Goal: Use online tool/utility: Utilize a website feature to perform a specific function

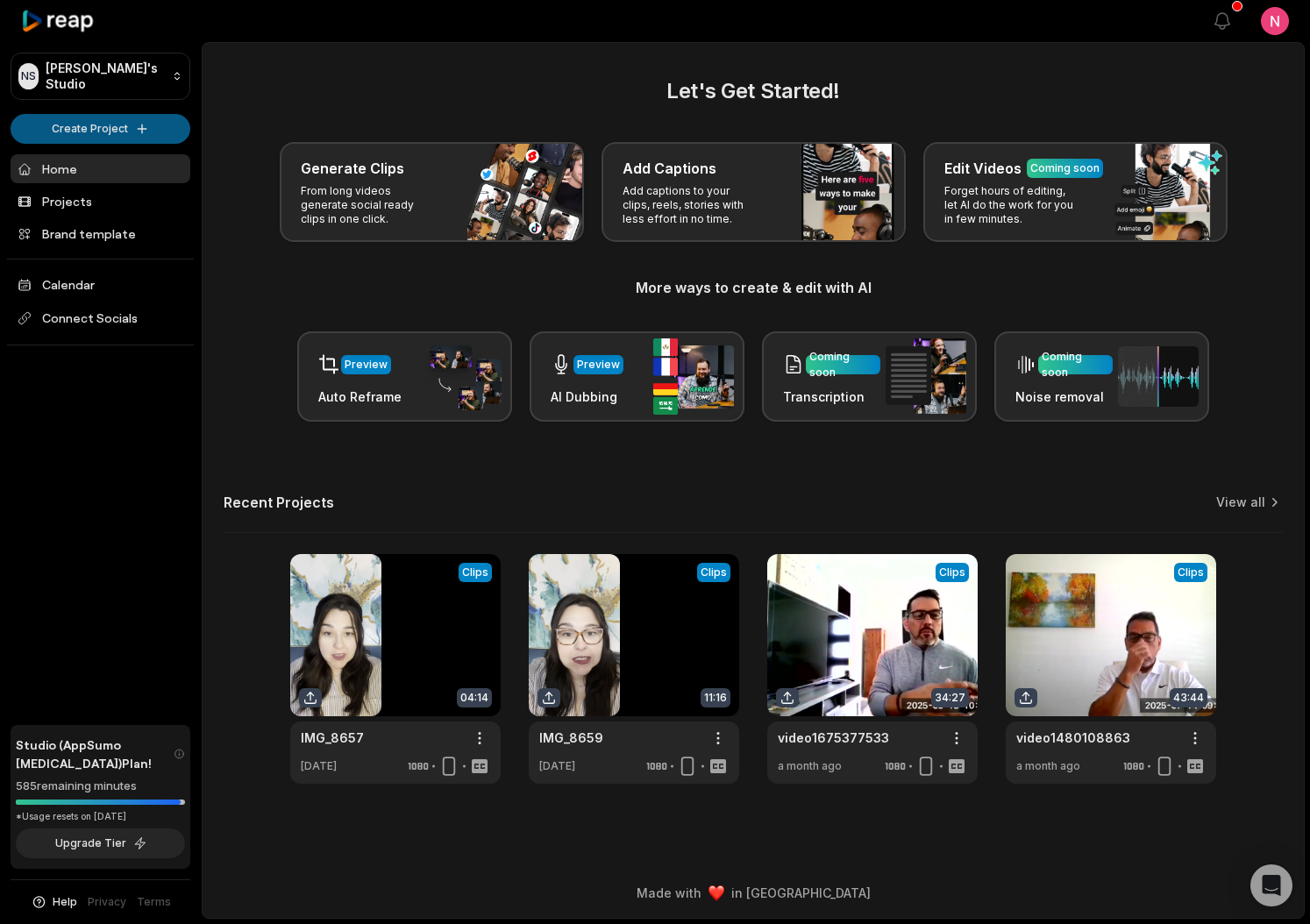
click at [87, 125] on html "NS Nicole's Studio Create Project Home Projects Brand template Calendar Connect…" at bounding box center [655, 462] width 1310 height 924
click at [84, 167] on link "Create Clips" at bounding box center [100, 164] width 171 height 29
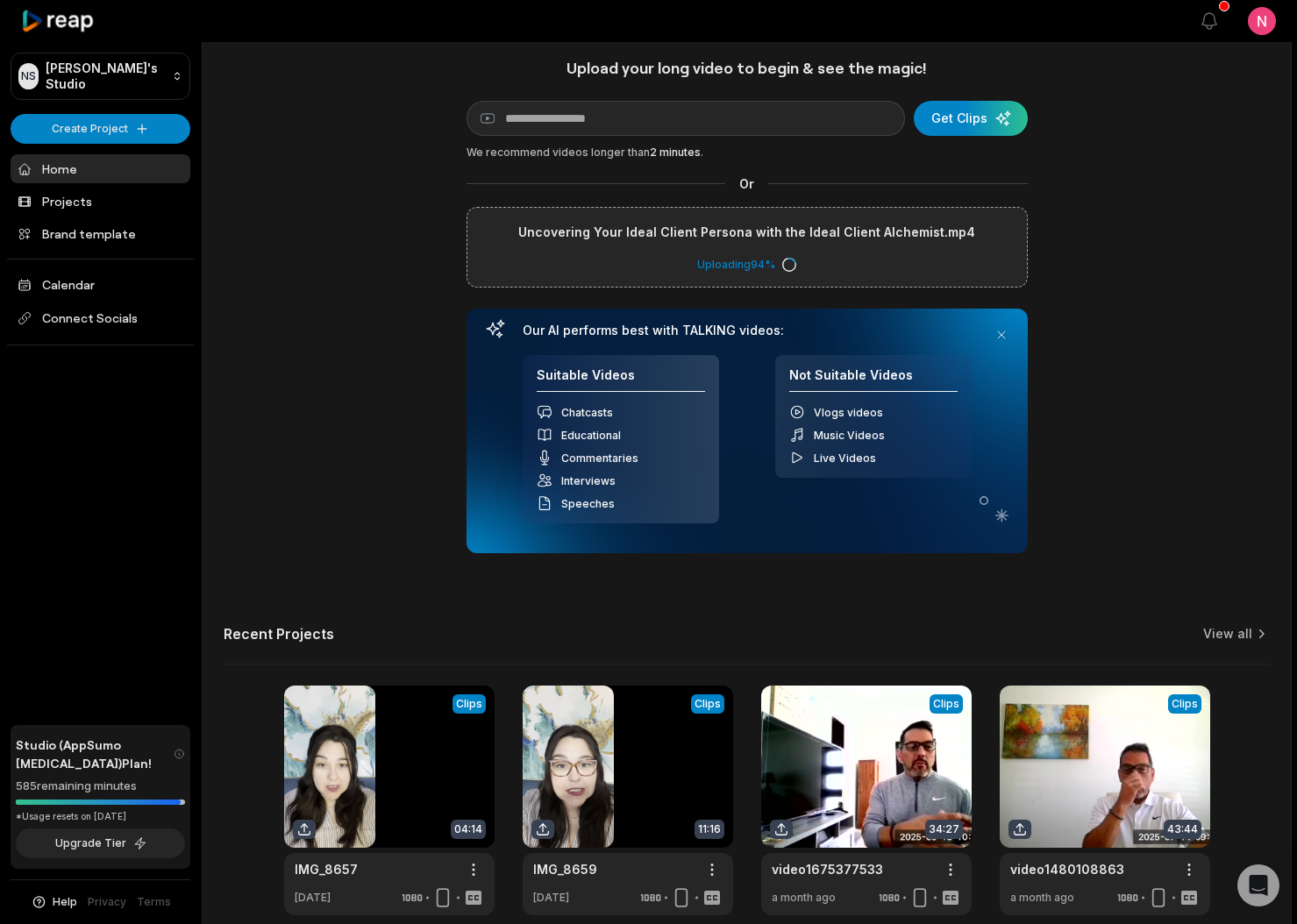
scroll to position [20, 0]
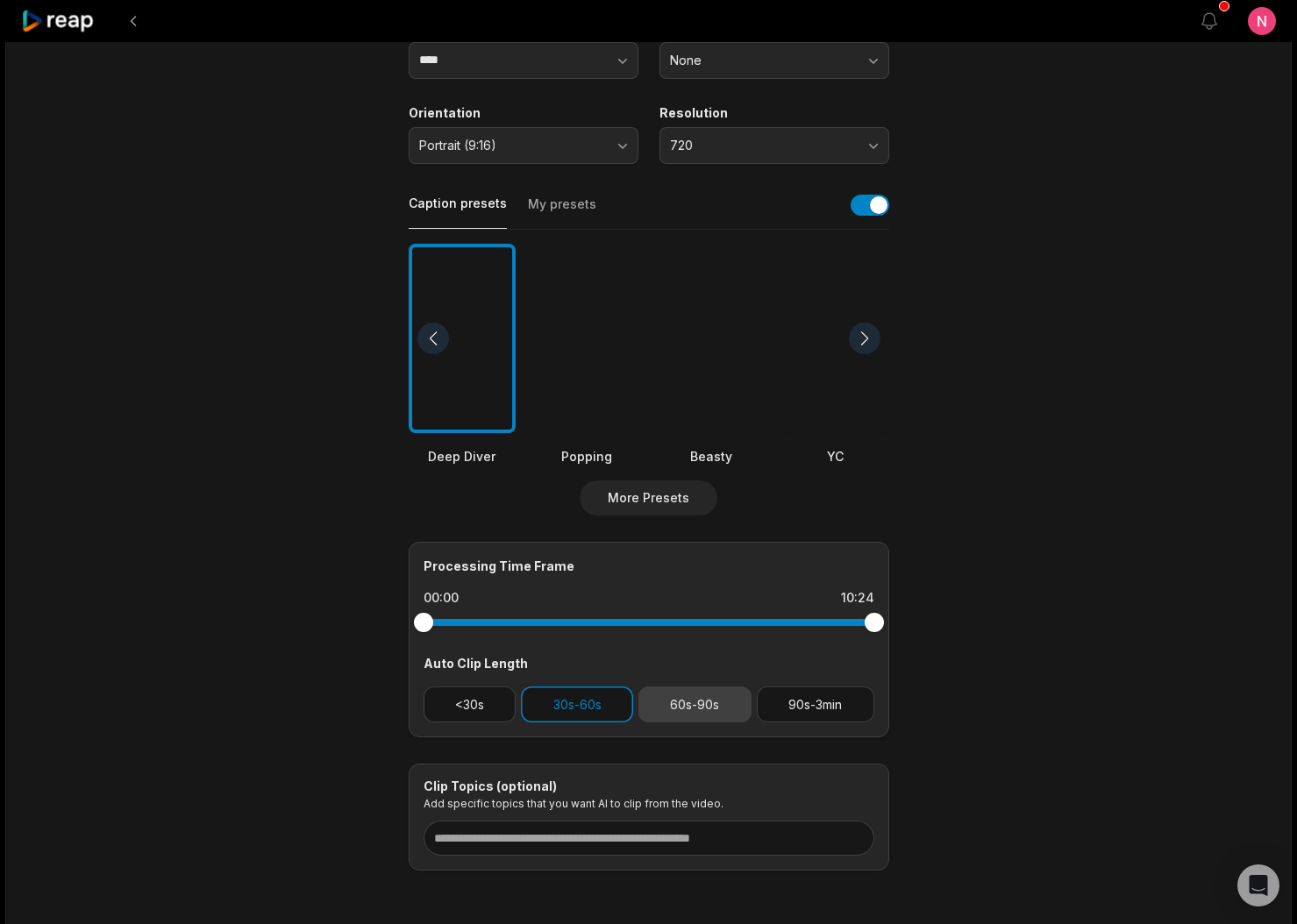
scroll to position [347, 0]
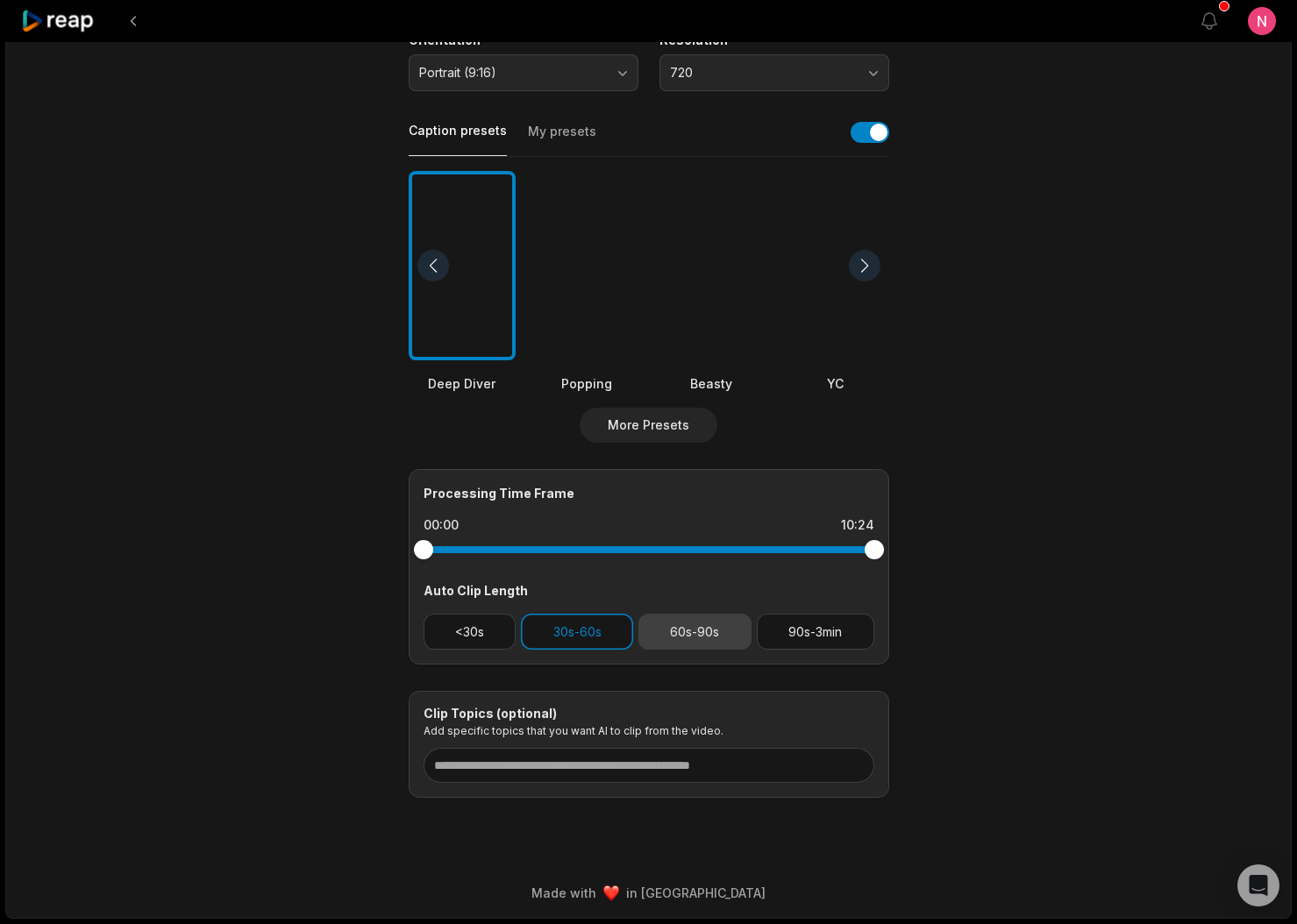
click at [702, 624] on button "60s-90s" at bounding box center [695, 631] width 113 height 36
click at [809, 633] on button "90s-3min" at bounding box center [815, 631] width 117 height 36
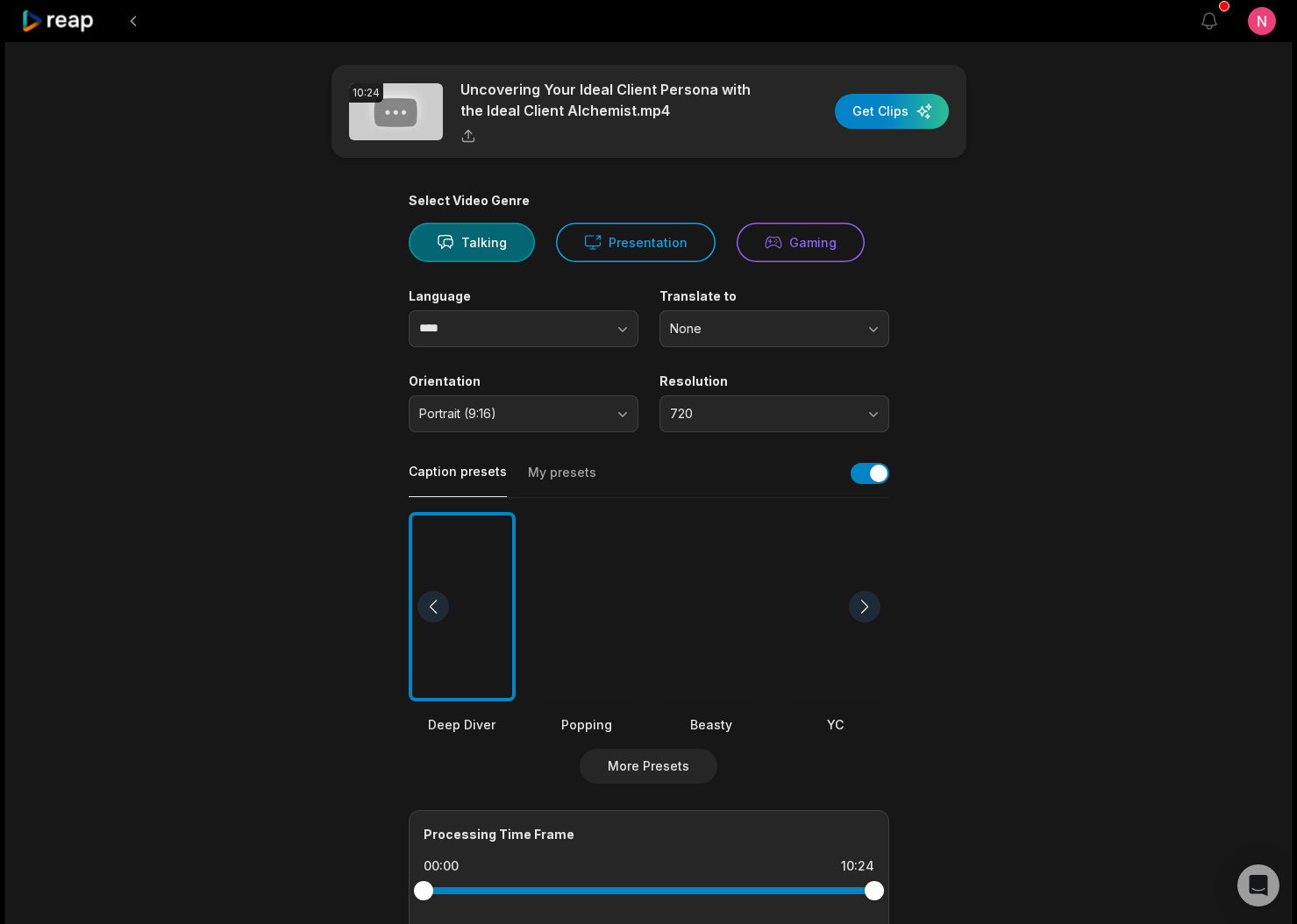
scroll to position [0, 0]
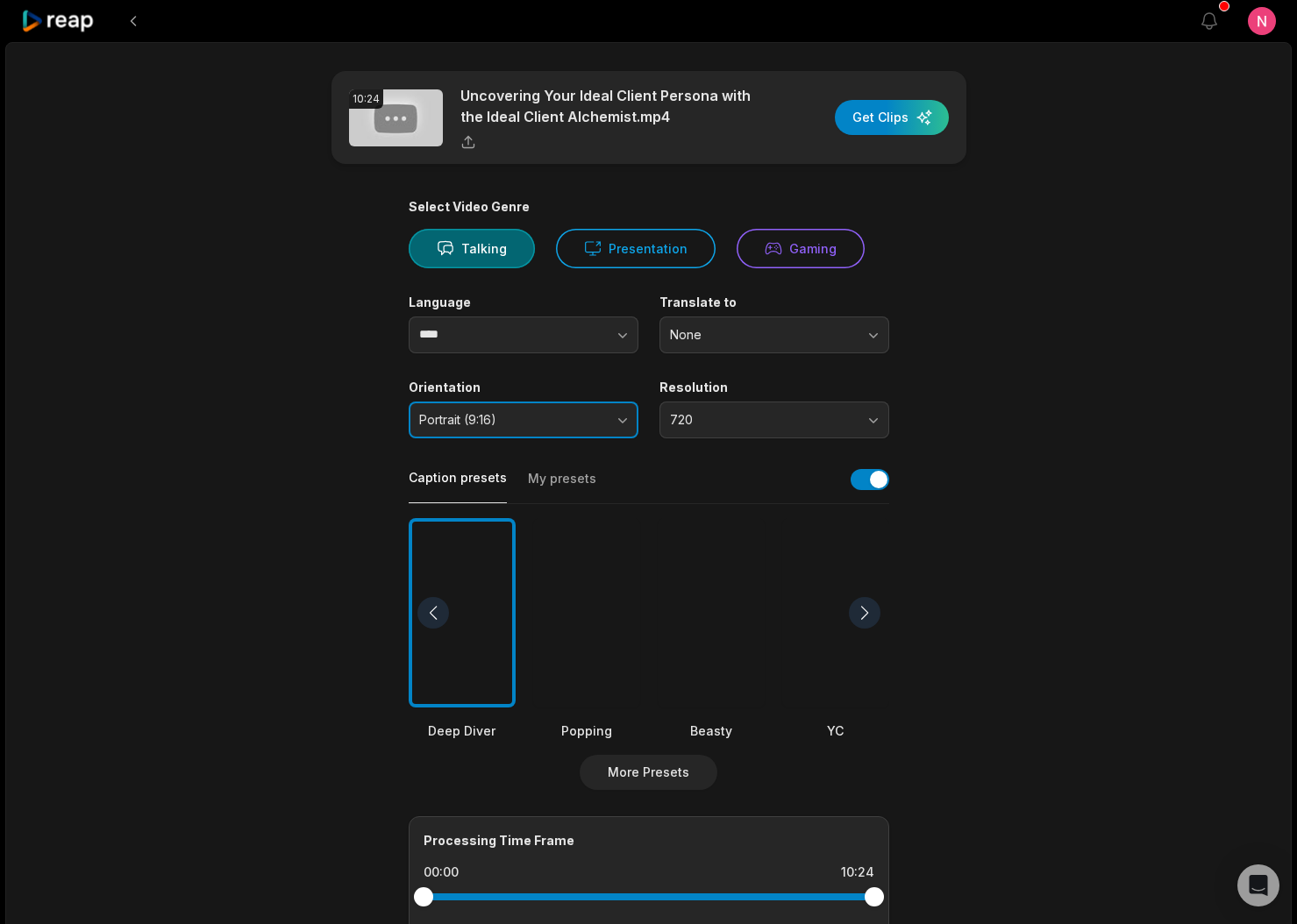
click at [550, 423] on span "Portrait (9:16)" at bounding box center [510, 419] width 184 height 16
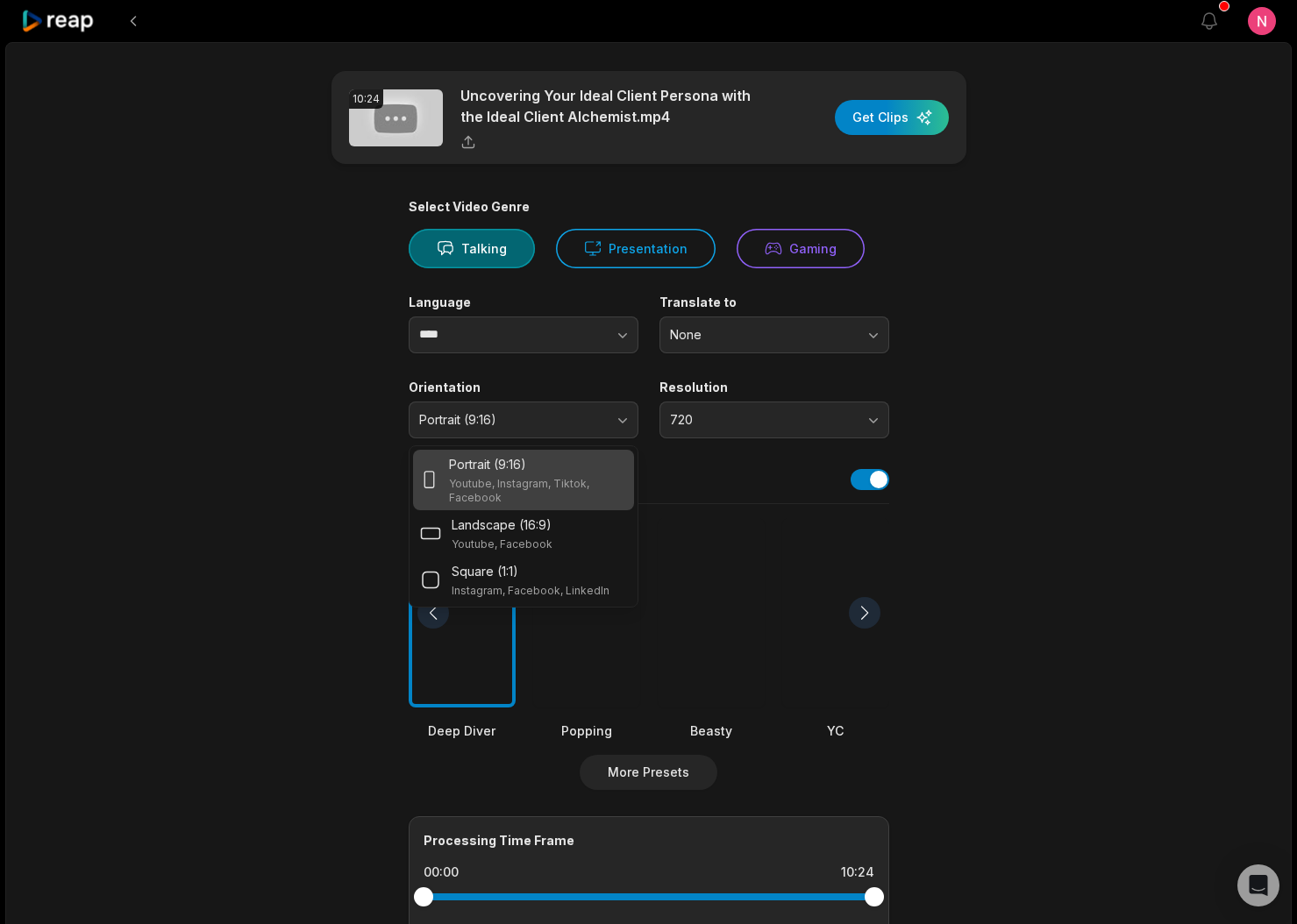
click at [536, 480] on p "Youtube, Instagram, Tiktok, Facebook" at bounding box center [538, 491] width 177 height 28
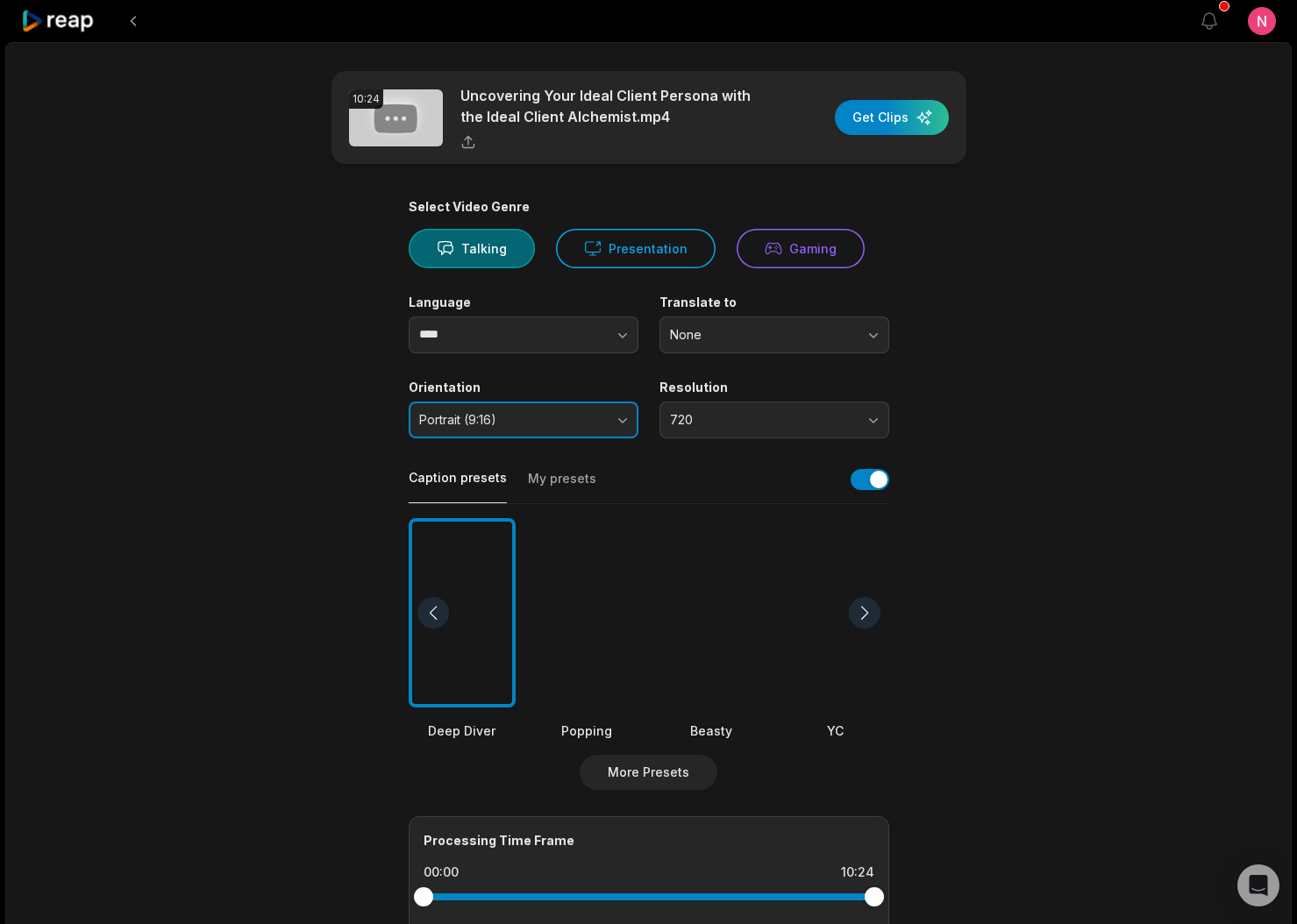
click at [520, 423] on span "Portrait (9:16)" at bounding box center [510, 419] width 184 height 16
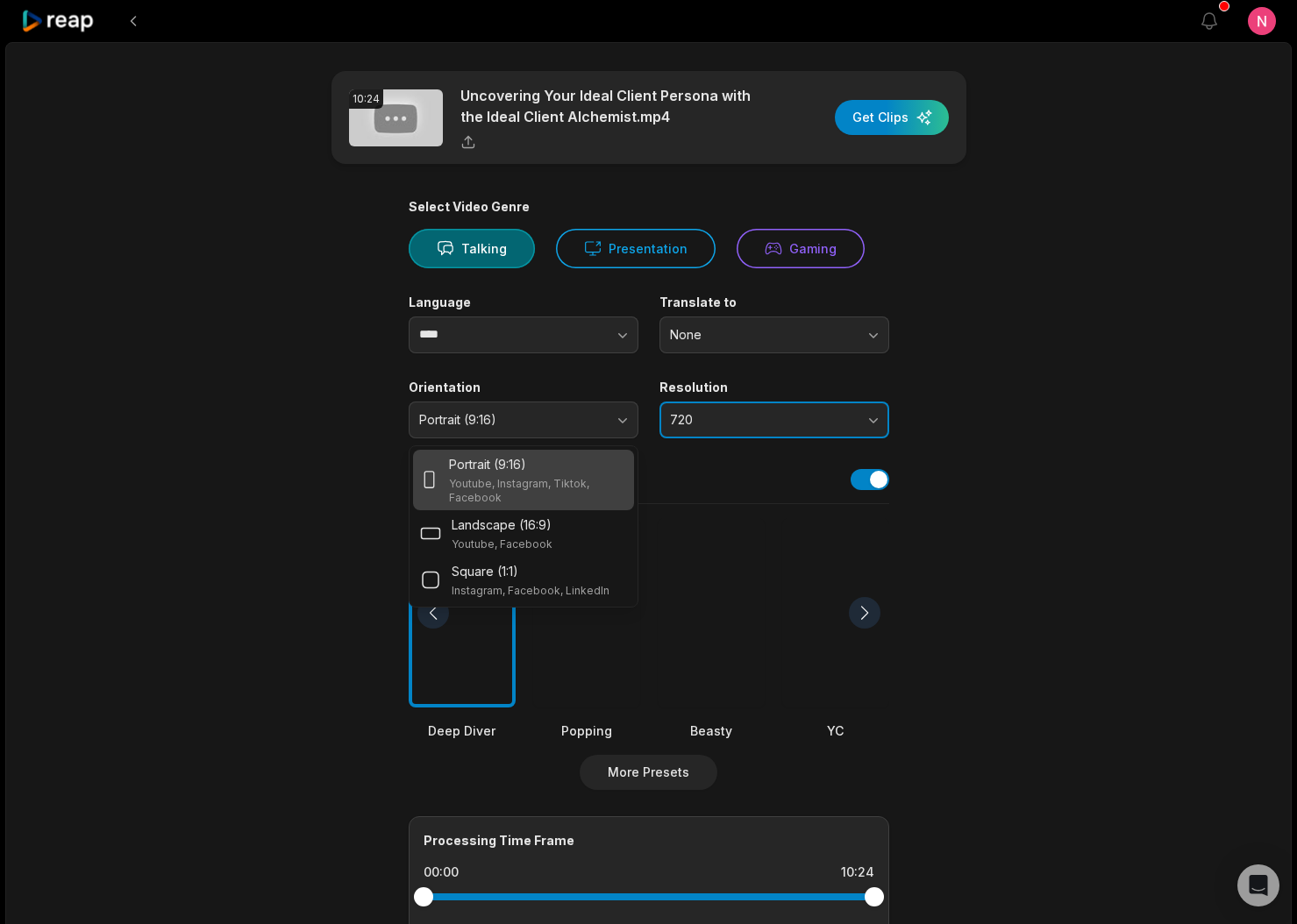
click at [871, 419] on button "720" at bounding box center [774, 420] width 230 height 37
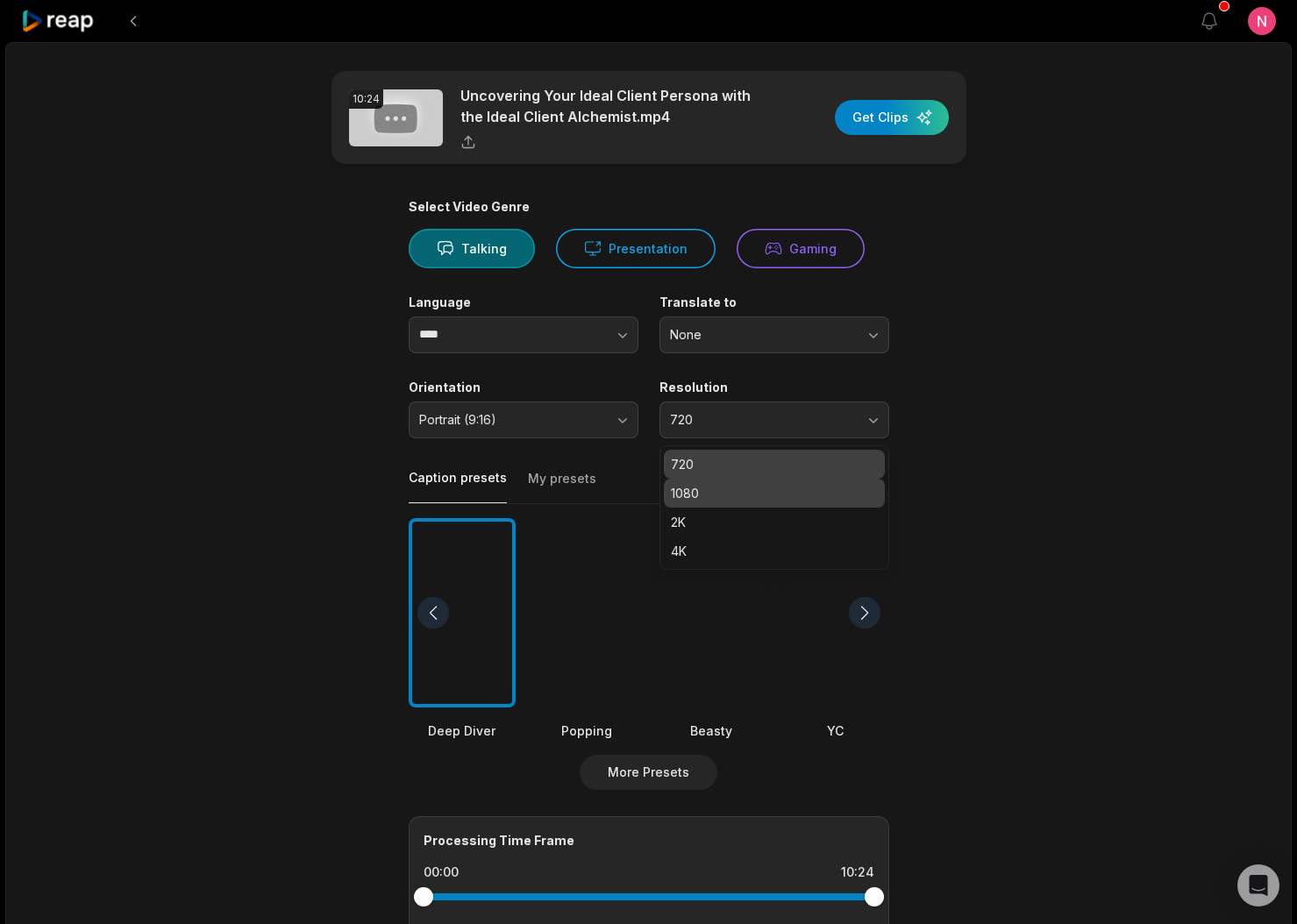
click at [746, 486] on p "1080" at bounding box center [775, 493] width 207 height 18
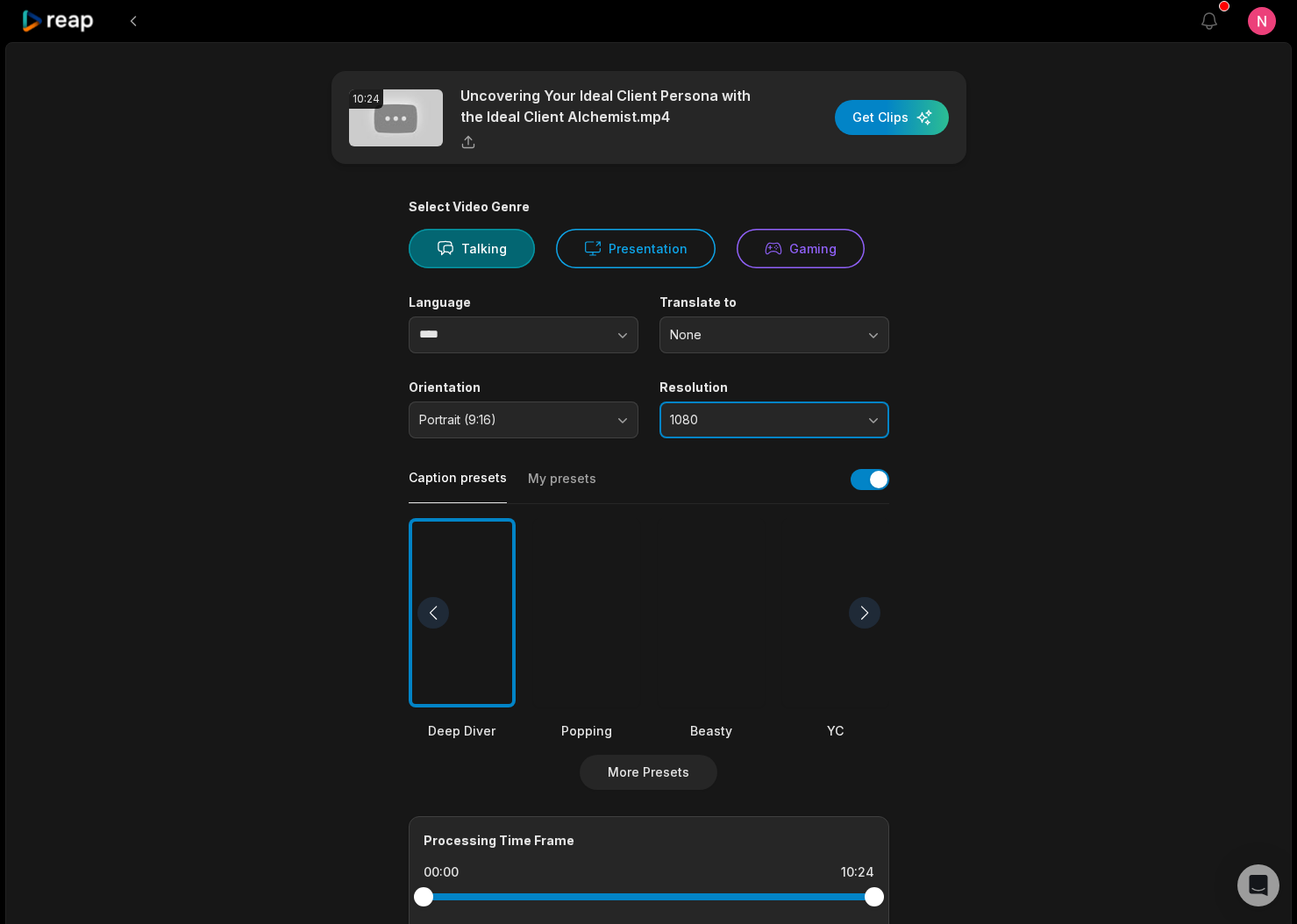
click at [850, 423] on span "1080" at bounding box center [762, 419] width 184 height 16
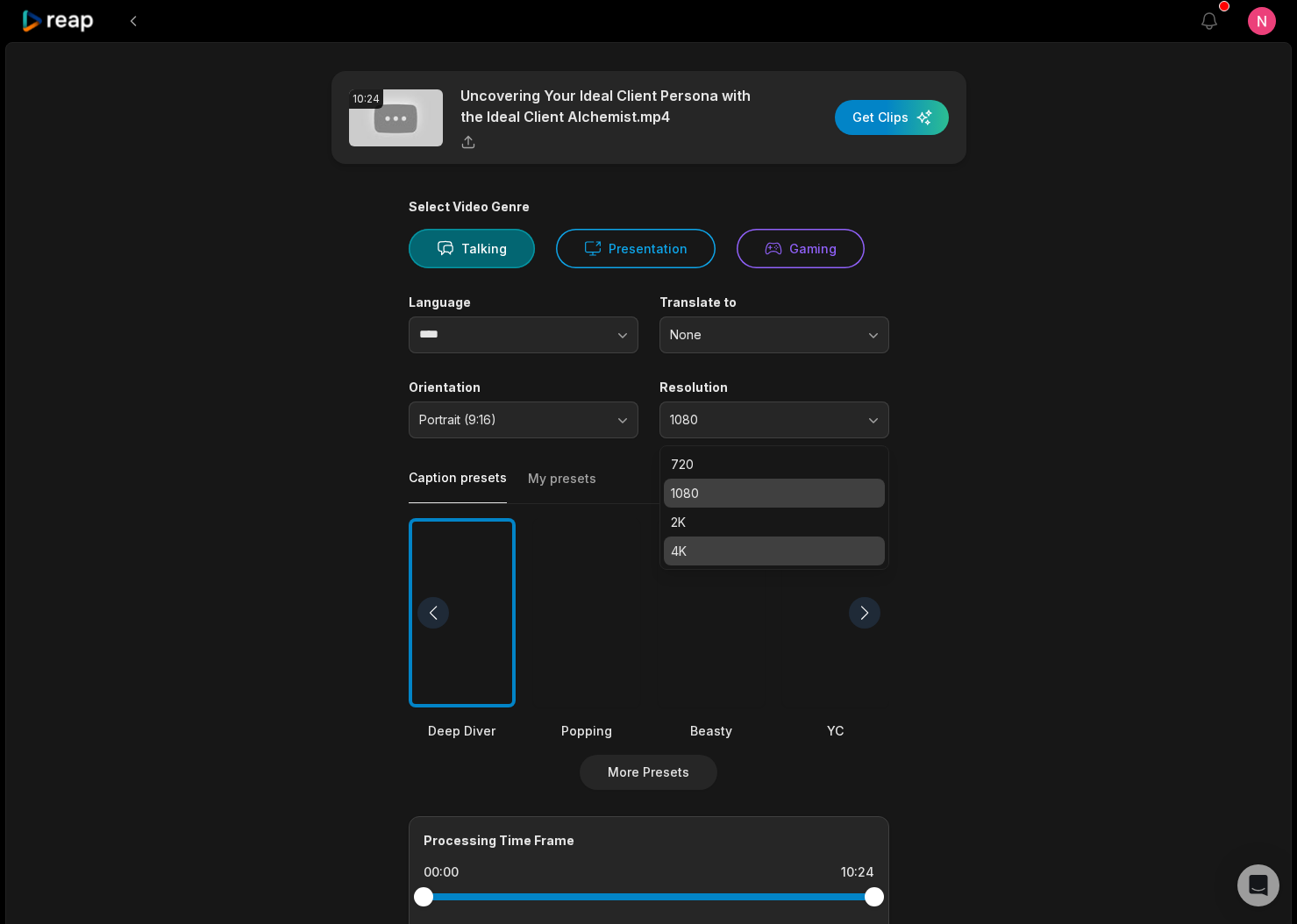
click at [701, 551] on p "4K" at bounding box center [775, 551] width 207 height 18
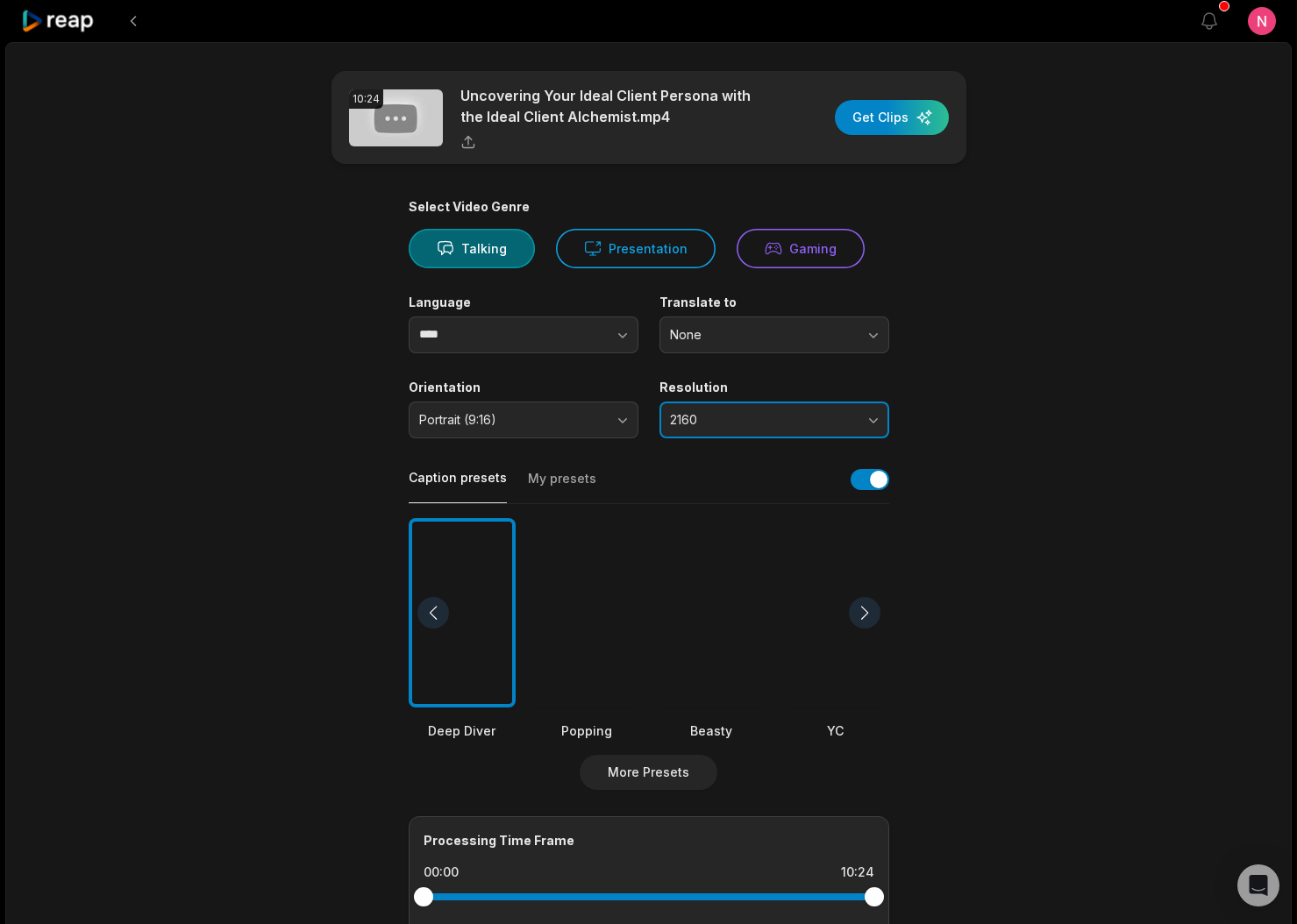
click at [776, 423] on span "2160" at bounding box center [762, 419] width 184 height 16
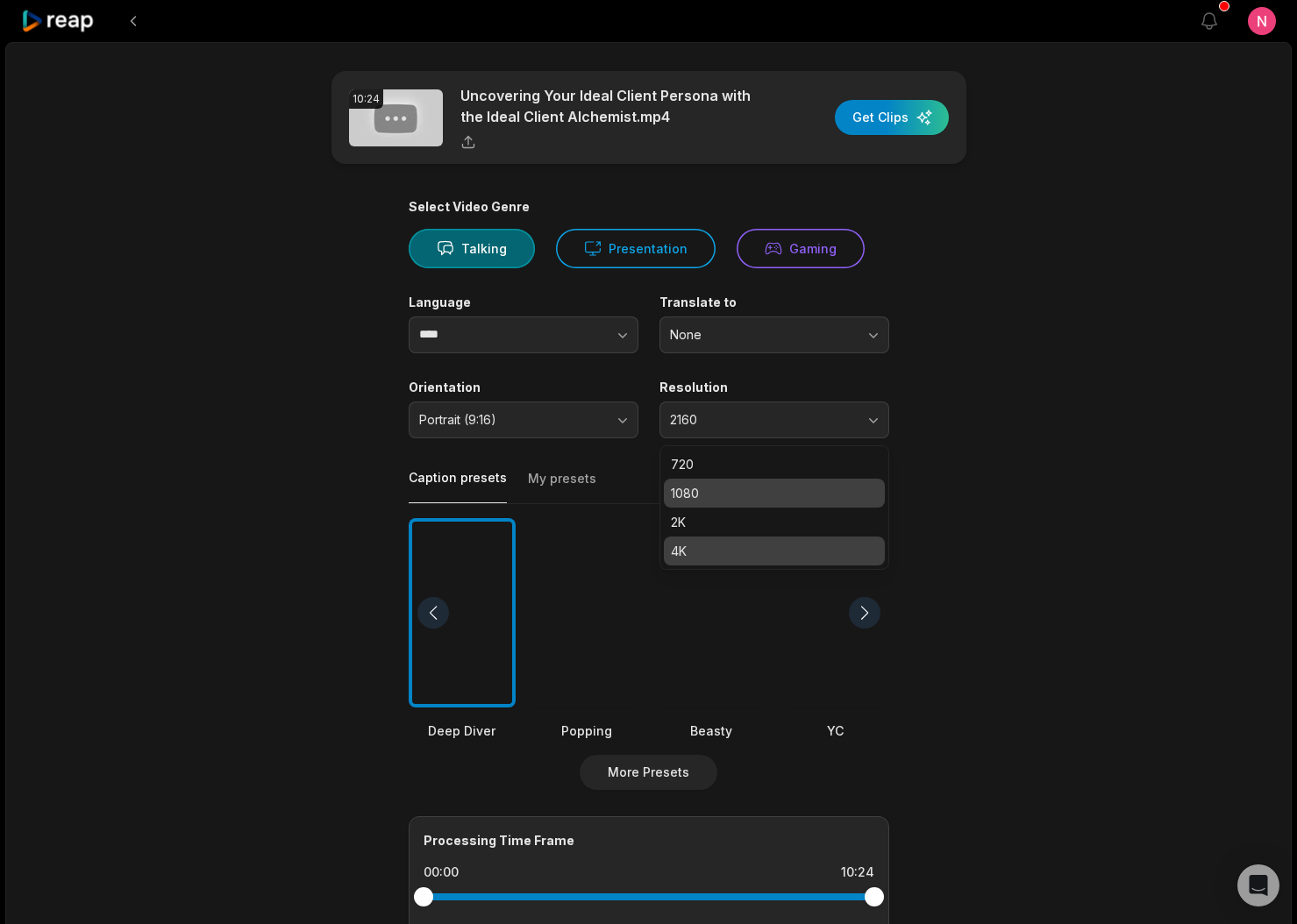
click at [735, 485] on p "1080" at bounding box center [775, 493] width 207 height 18
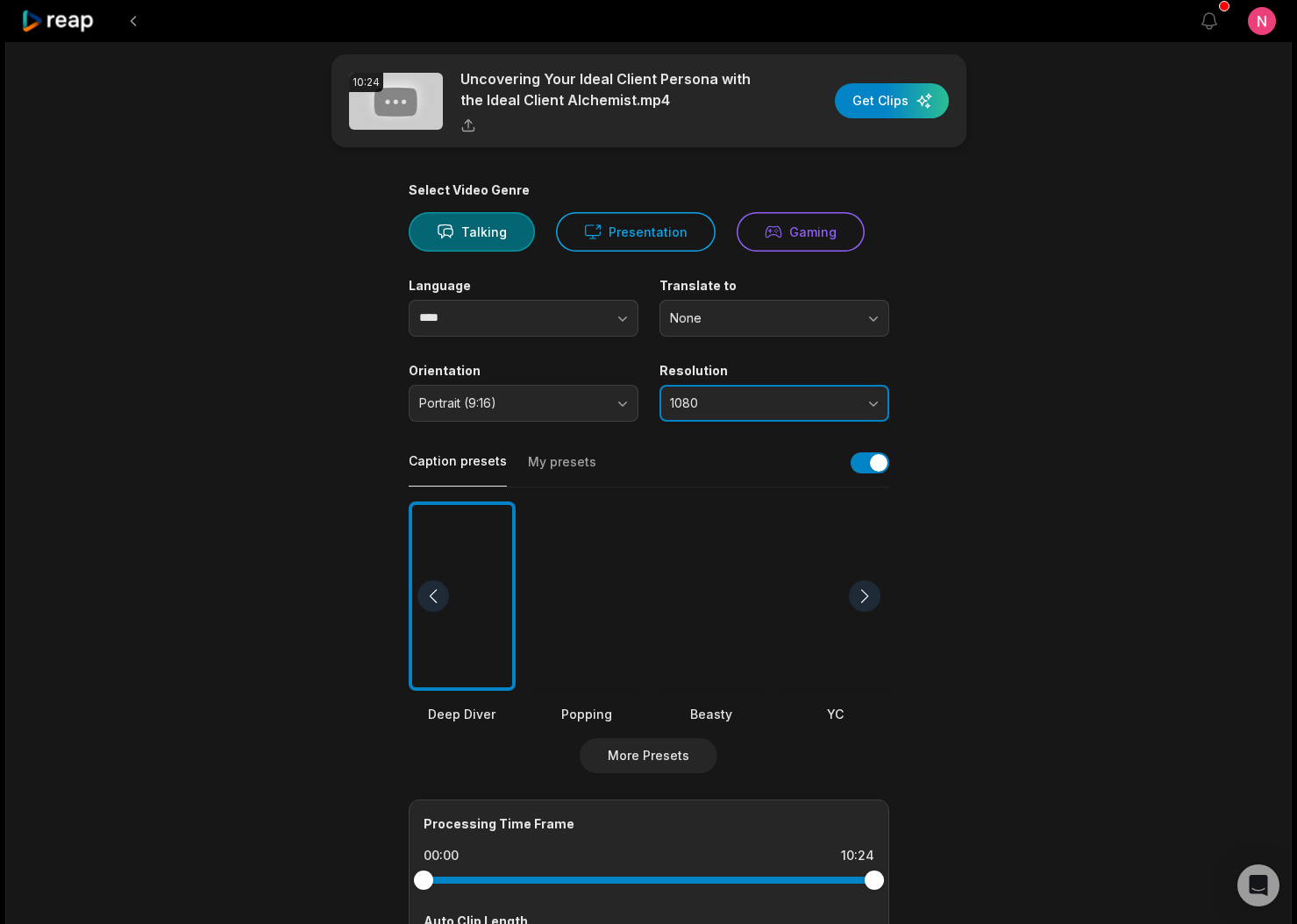
scroll to position [69, 0]
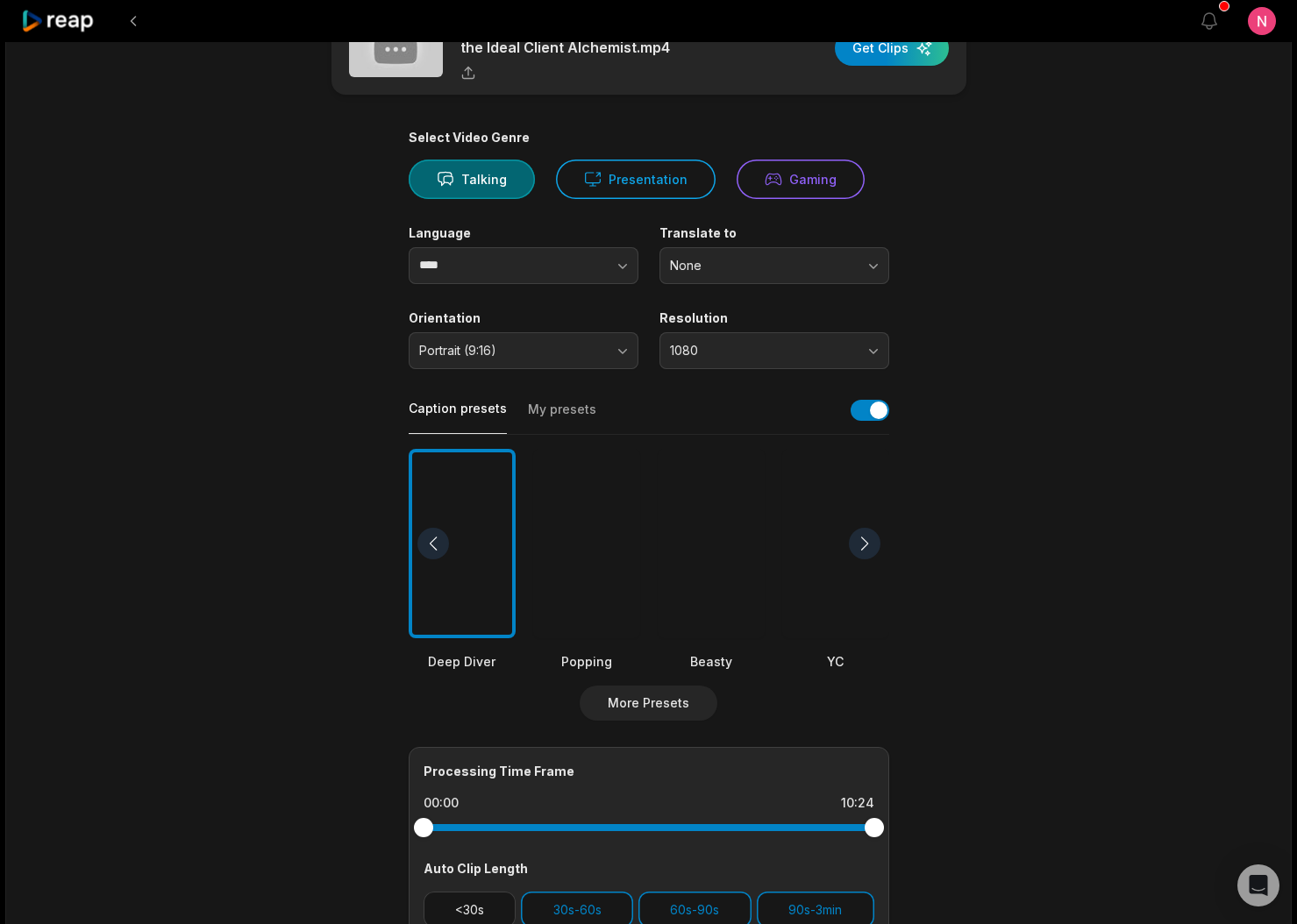
click at [593, 582] on div at bounding box center [587, 544] width 107 height 190
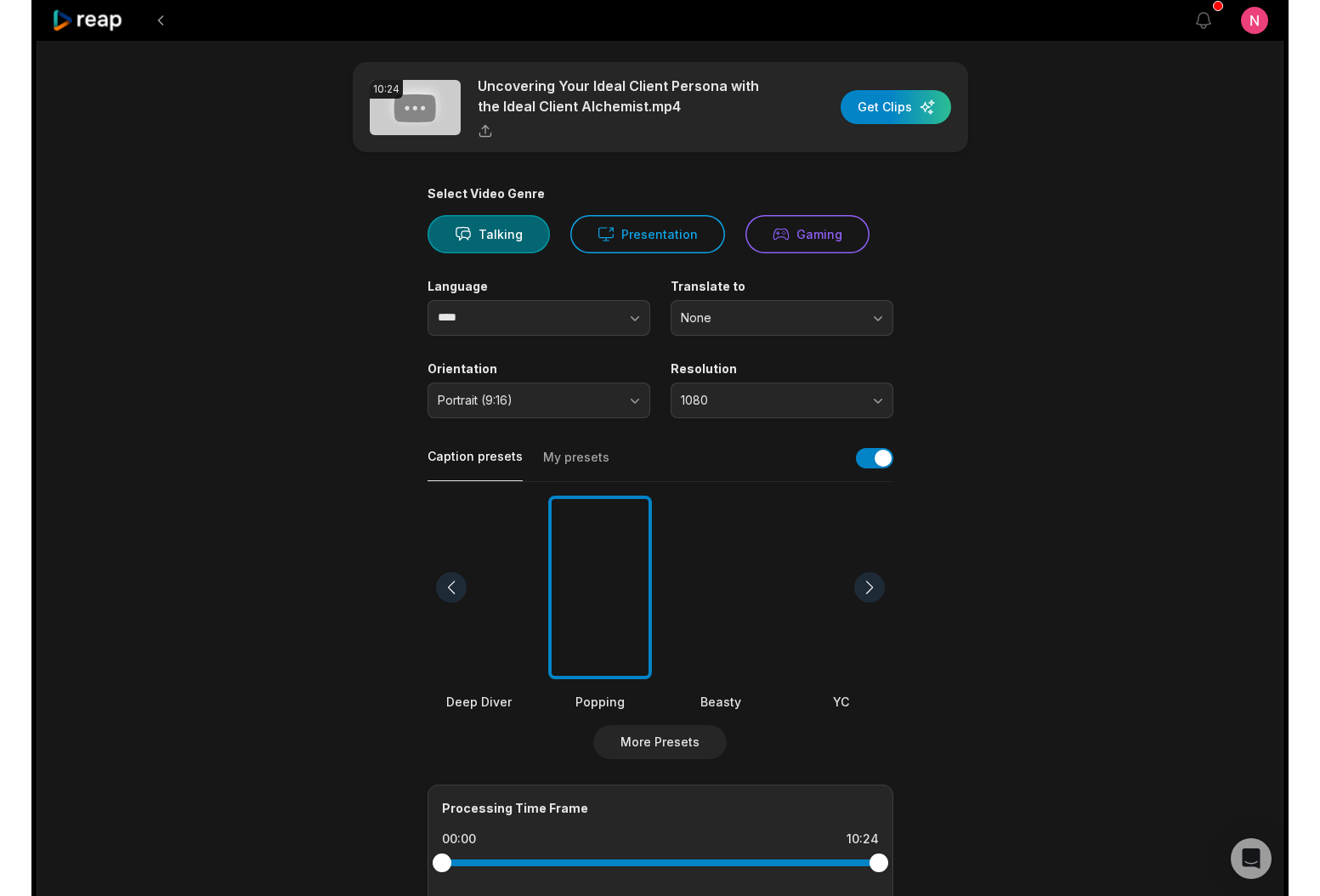
scroll to position [0, 0]
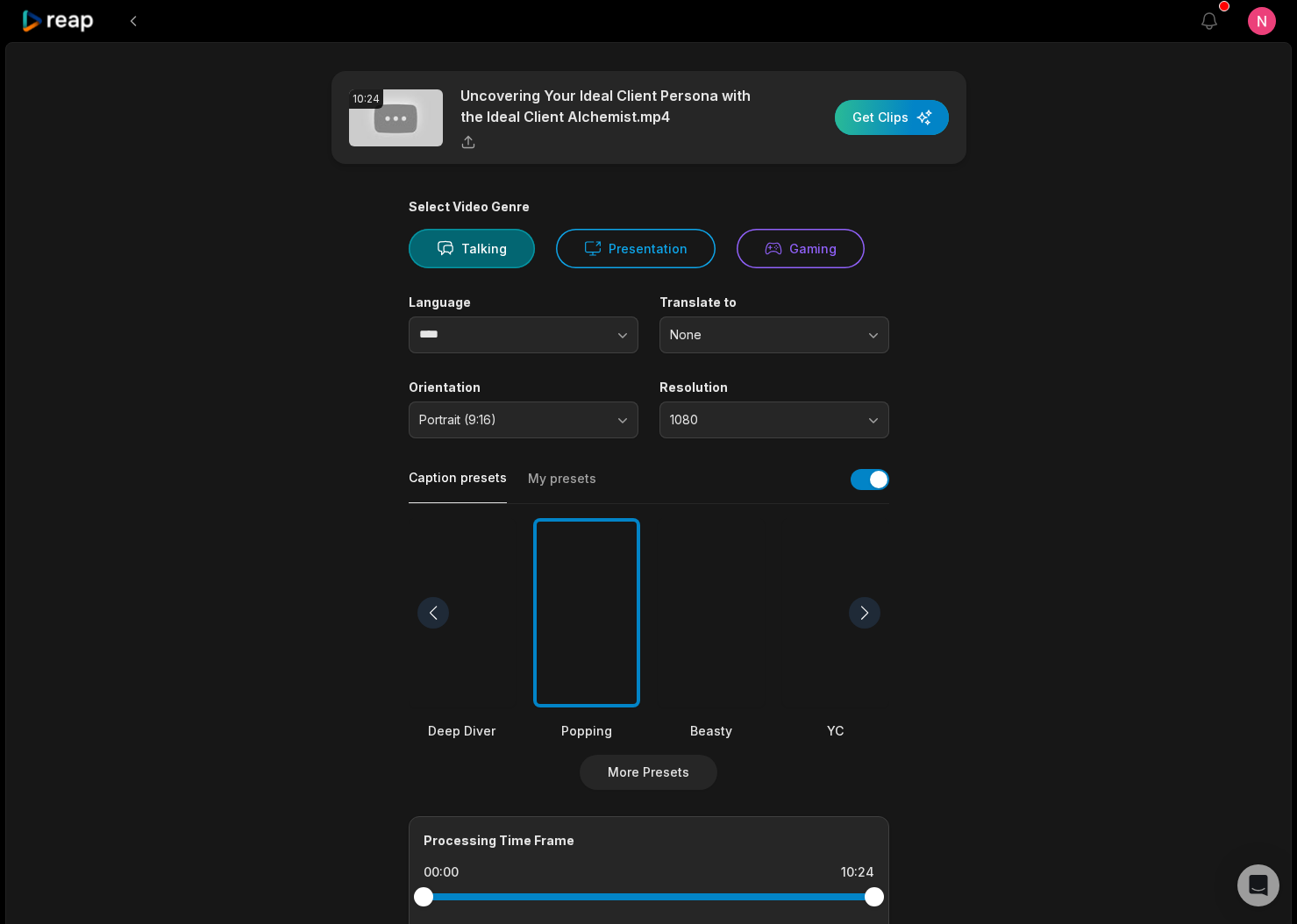
click at [899, 118] on div "button" at bounding box center [891, 117] width 114 height 35
